Goal: Information Seeking & Learning: Find specific fact

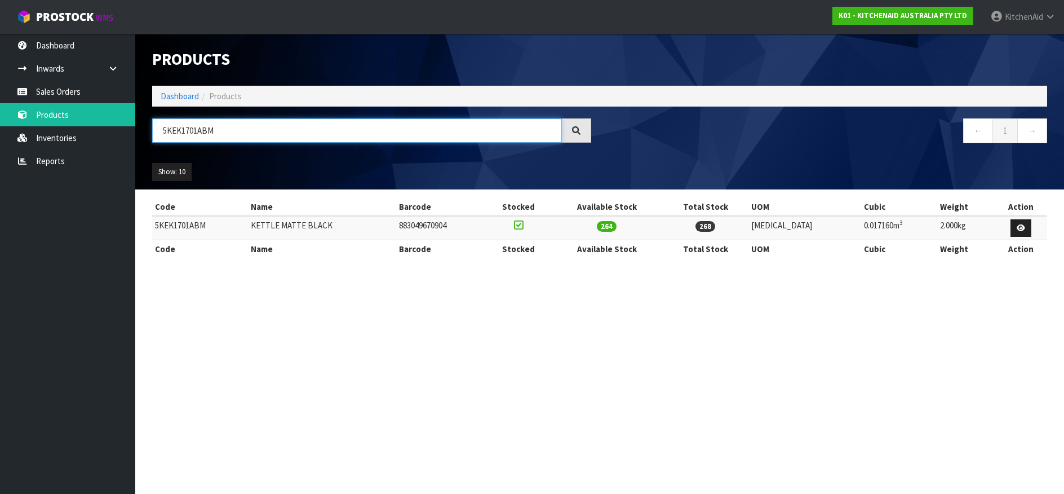
click at [180, 133] on input "5KEK1701ABM" at bounding box center [357, 130] width 410 height 24
paste input "SX"
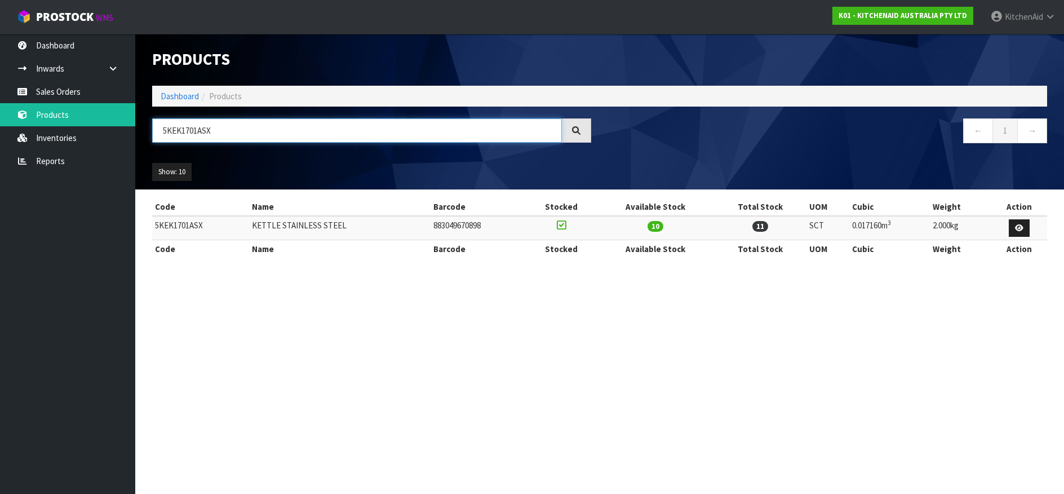
click at [181, 126] on input "5KEK1701ASX" at bounding box center [357, 130] width 410 height 24
paste input "MT4109AAC"
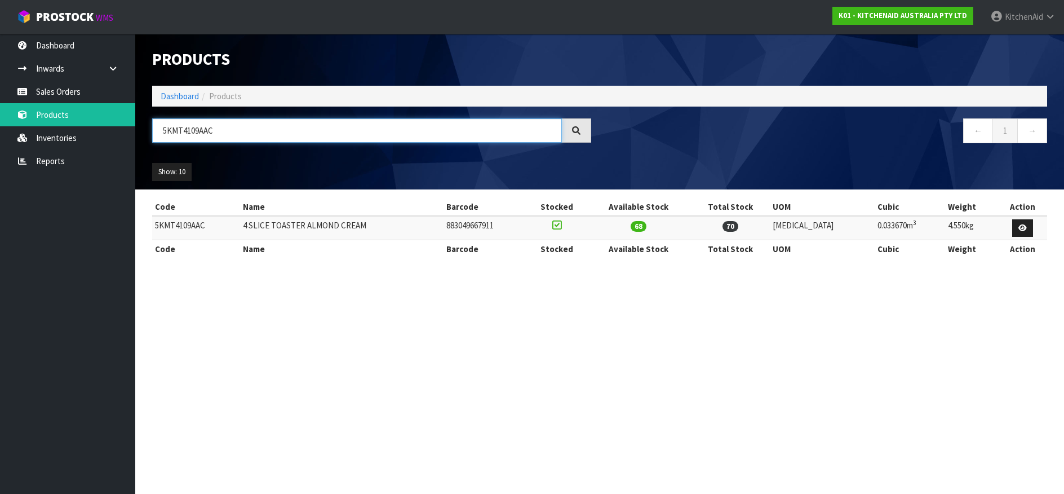
click at [181, 126] on input "5KMT4109AAC" at bounding box center [357, 130] width 410 height 24
paste input "SM2CB5BGS"
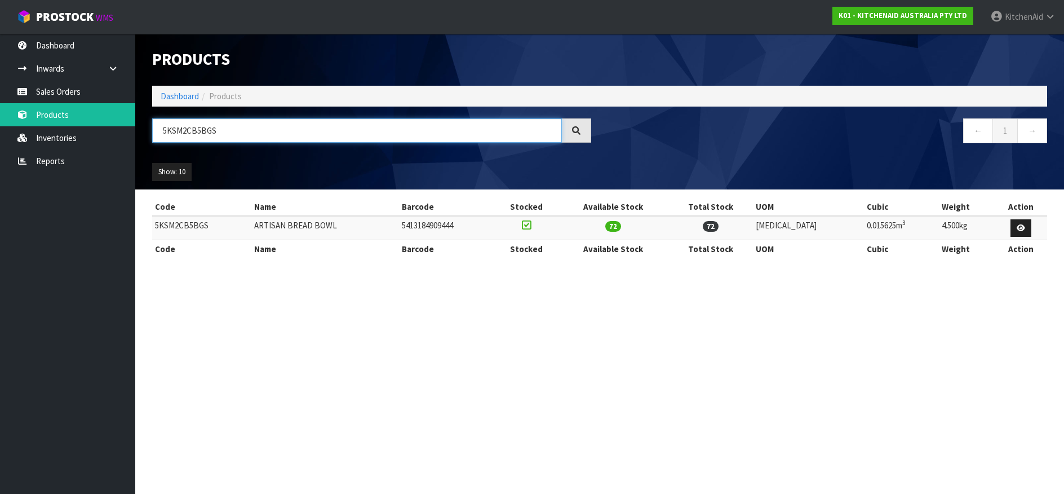
click at [180, 129] on input "5KSM2CB5BGS" at bounding box center [357, 130] width 410 height 24
paste input "KSMPSA"
click at [183, 135] on input "KSMPSA" at bounding box center [357, 130] width 410 height 24
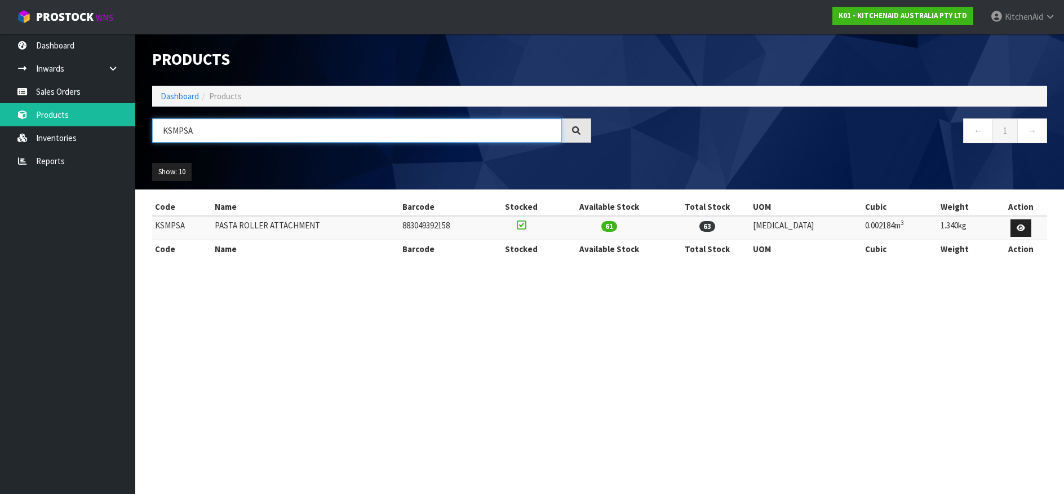
paste input "R"
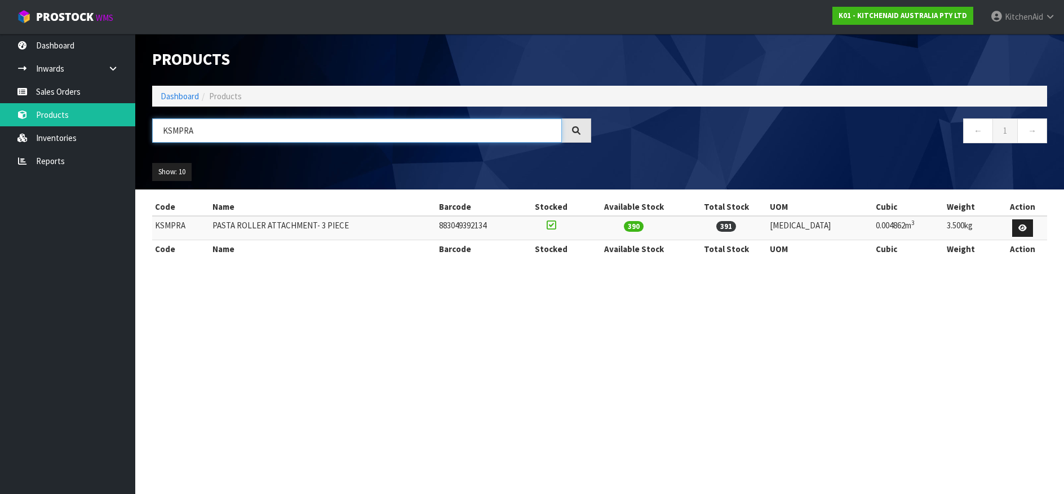
click at [175, 135] on input "KSMPRA" at bounding box center [357, 130] width 410 height 24
click at [175, 134] on input "KSMPRA" at bounding box center [357, 130] width 410 height 24
paste input "5THSBP"
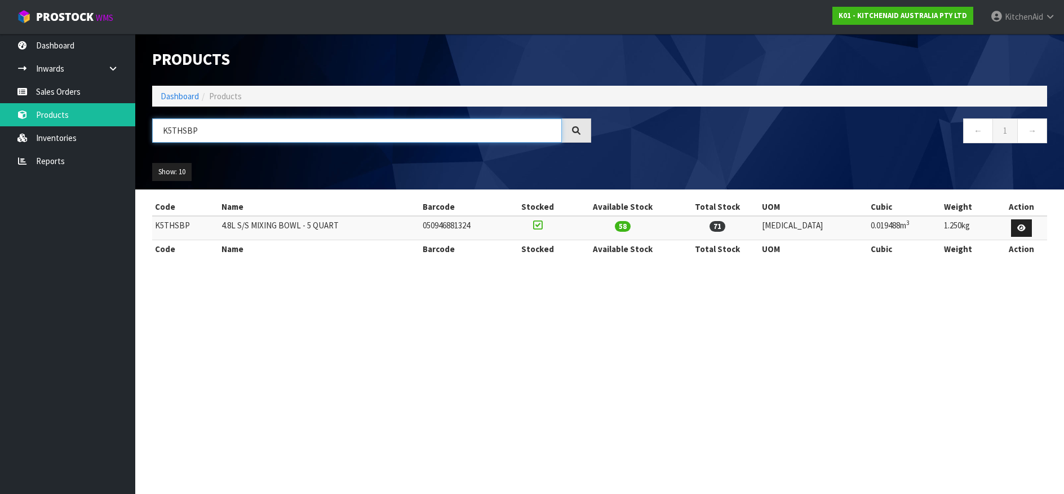
click at [179, 141] on input "K5THSBP" at bounding box center [357, 130] width 410 height 24
click at [177, 138] on input "K5THSBP" at bounding box center [357, 130] width 410 height 24
paste input "5KHMR700ABM"
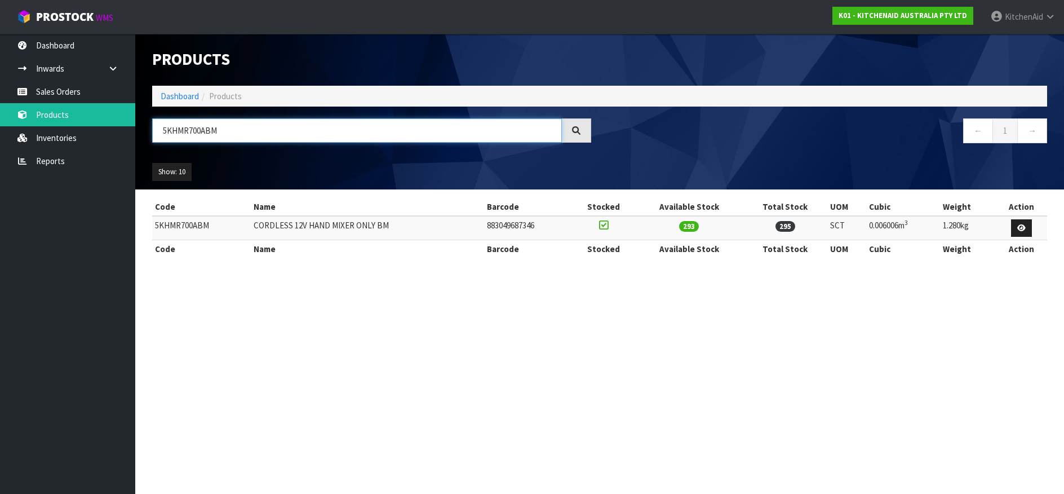
click at [178, 129] on input "5KHMR700ABM" at bounding box center [357, 130] width 410 height 24
paste input "KFE5T"
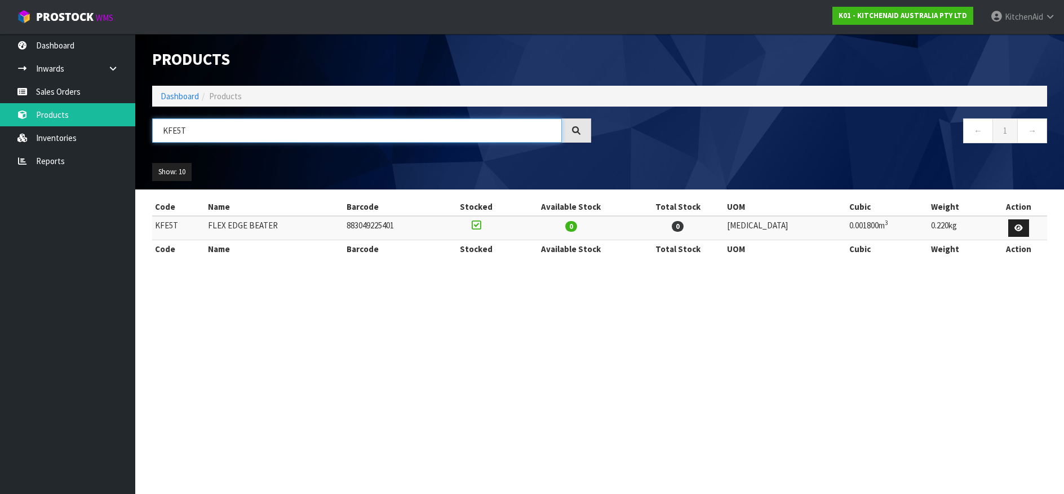
click at [170, 129] on input "KFE5T" at bounding box center [357, 130] width 410 height 24
click at [170, 131] on input "KFE5T" at bounding box center [357, 130] width 410 height 24
paste input "5KFC0516AAC"
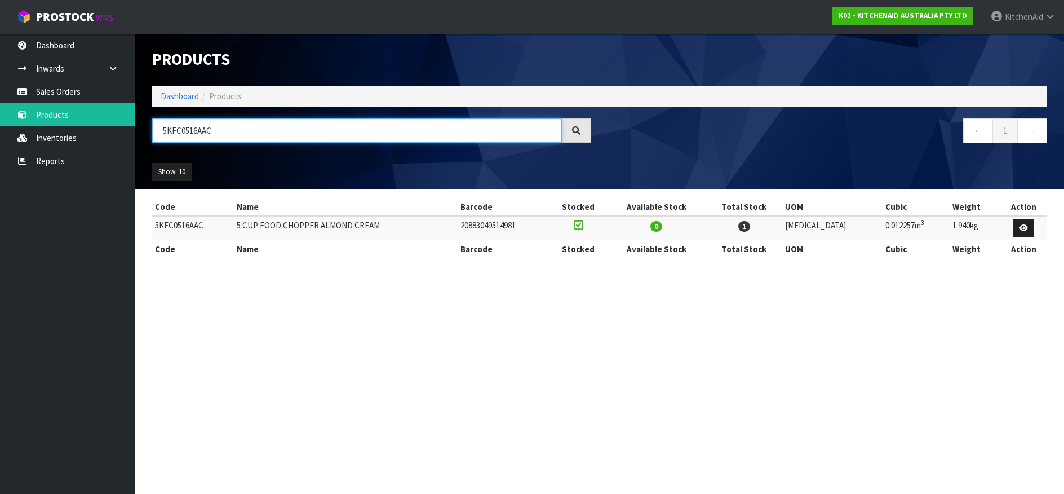
click at [193, 132] on input "5KFC0516AAC" at bounding box center [357, 130] width 410 height 24
paste input "P0719"
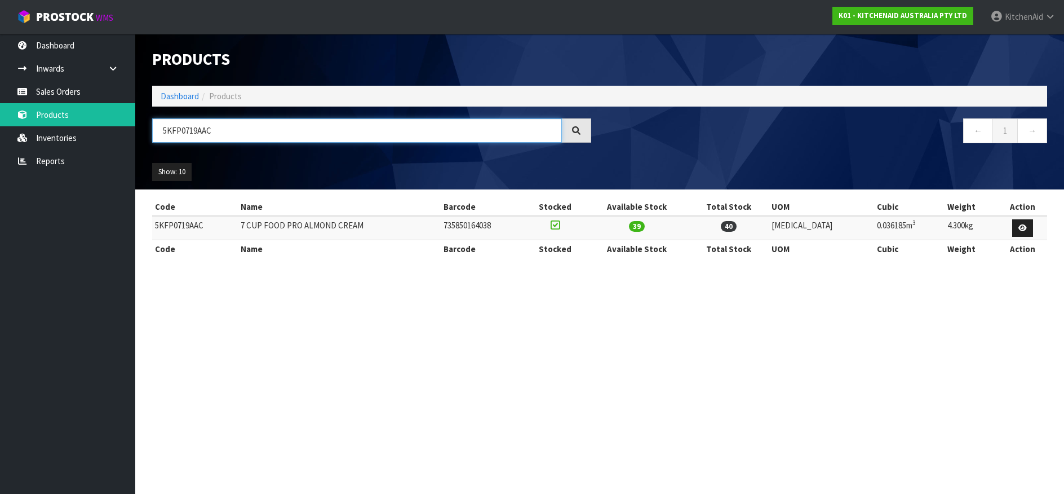
click at [165, 127] on input "5KFP0719AAC" at bounding box center [357, 130] width 410 height 24
paste input "HBV53ABM"
type input "5KHBV53ABM"
